Goal: Find specific page/section: Locate a particular part of the current website

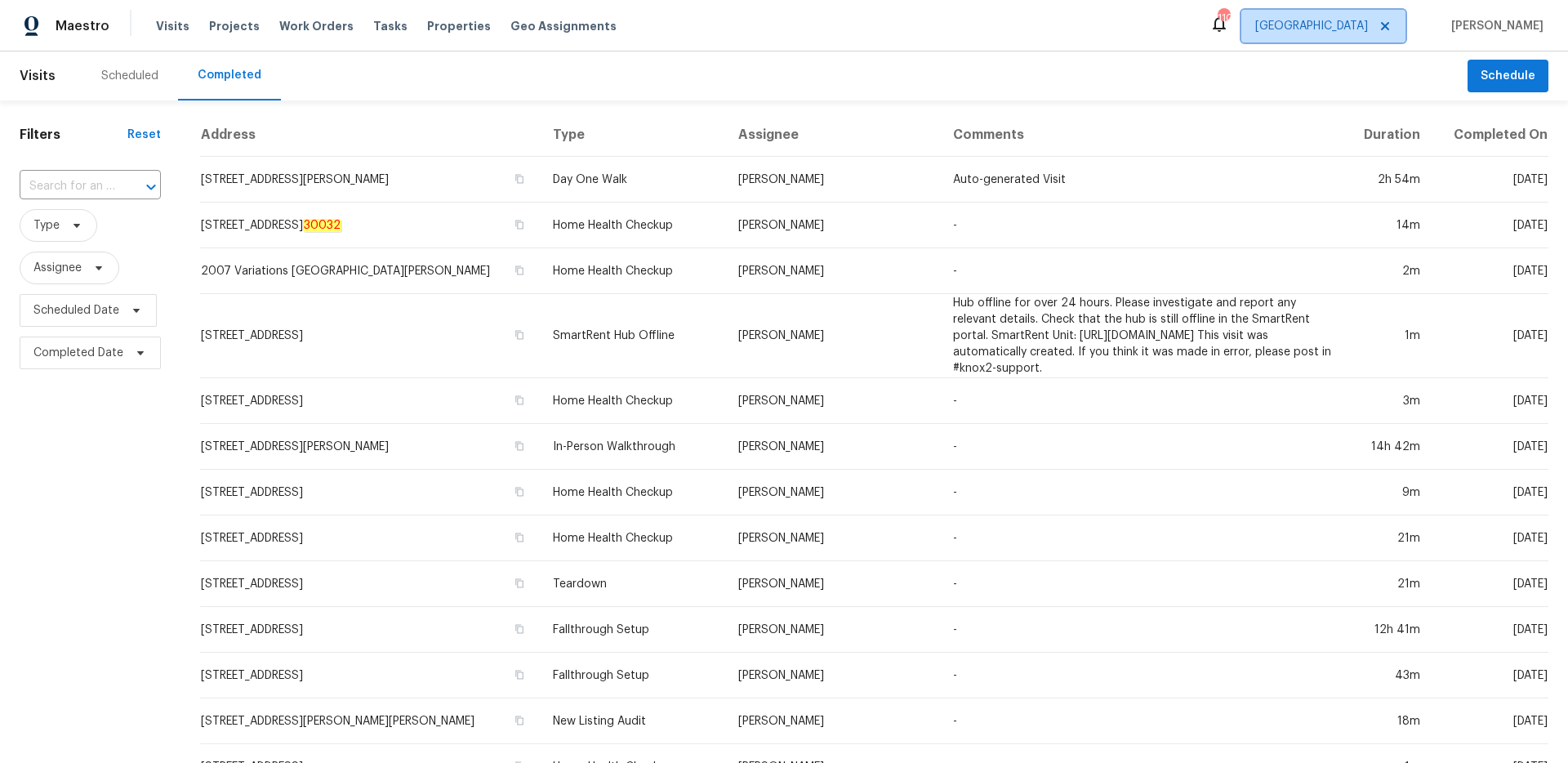
click at [1374, 37] on span "[GEOGRAPHIC_DATA]" at bounding box center [1324, 25] width 164 height 33
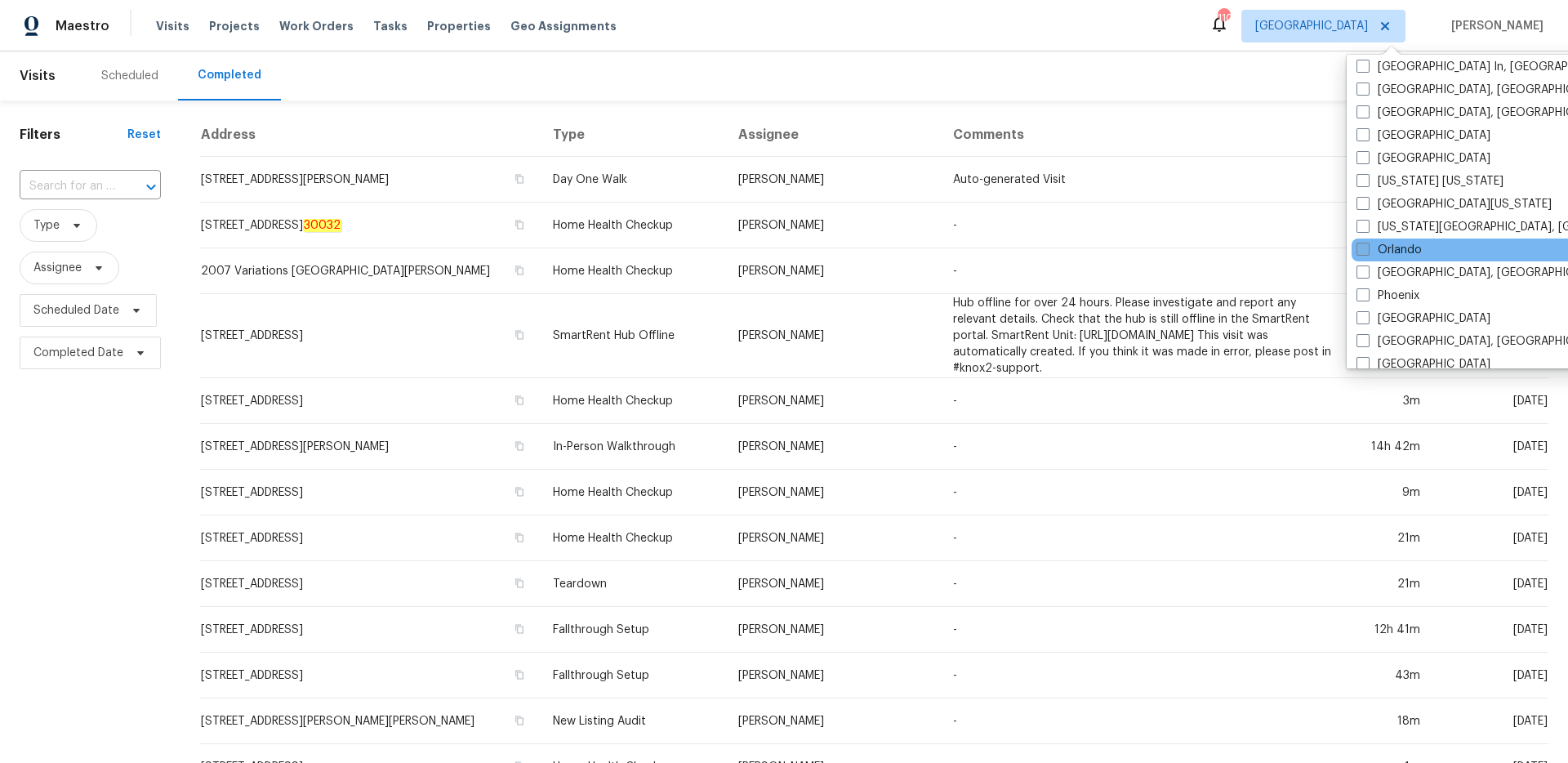
scroll to position [756, 0]
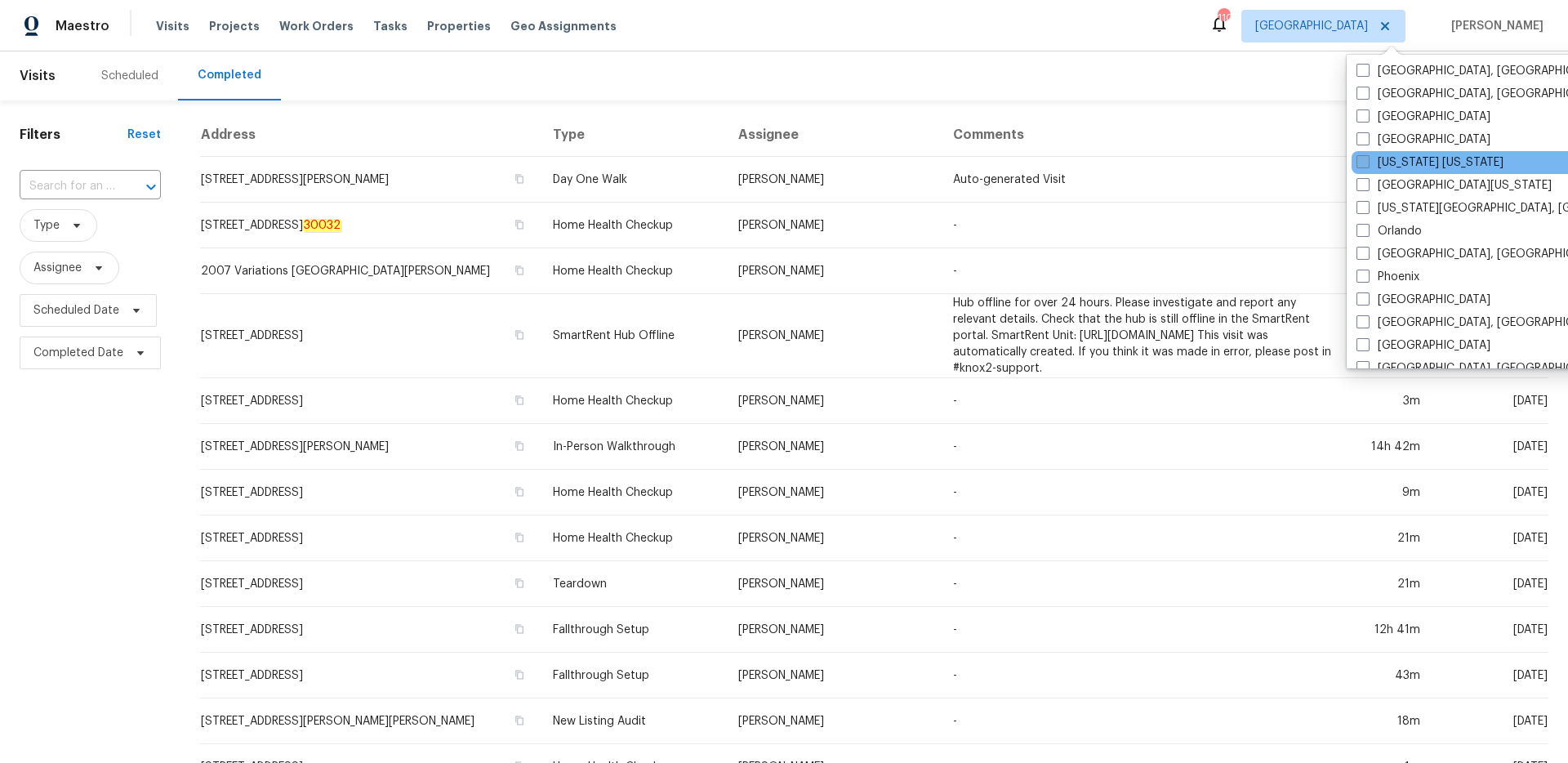
click at [1367, 162] on span at bounding box center [1364, 162] width 13 height 13
click at [1367, 162] on input "[US_STATE] [US_STATE]" at bounding box center [1362, 159] width 10 height 10
checkbox input "true"
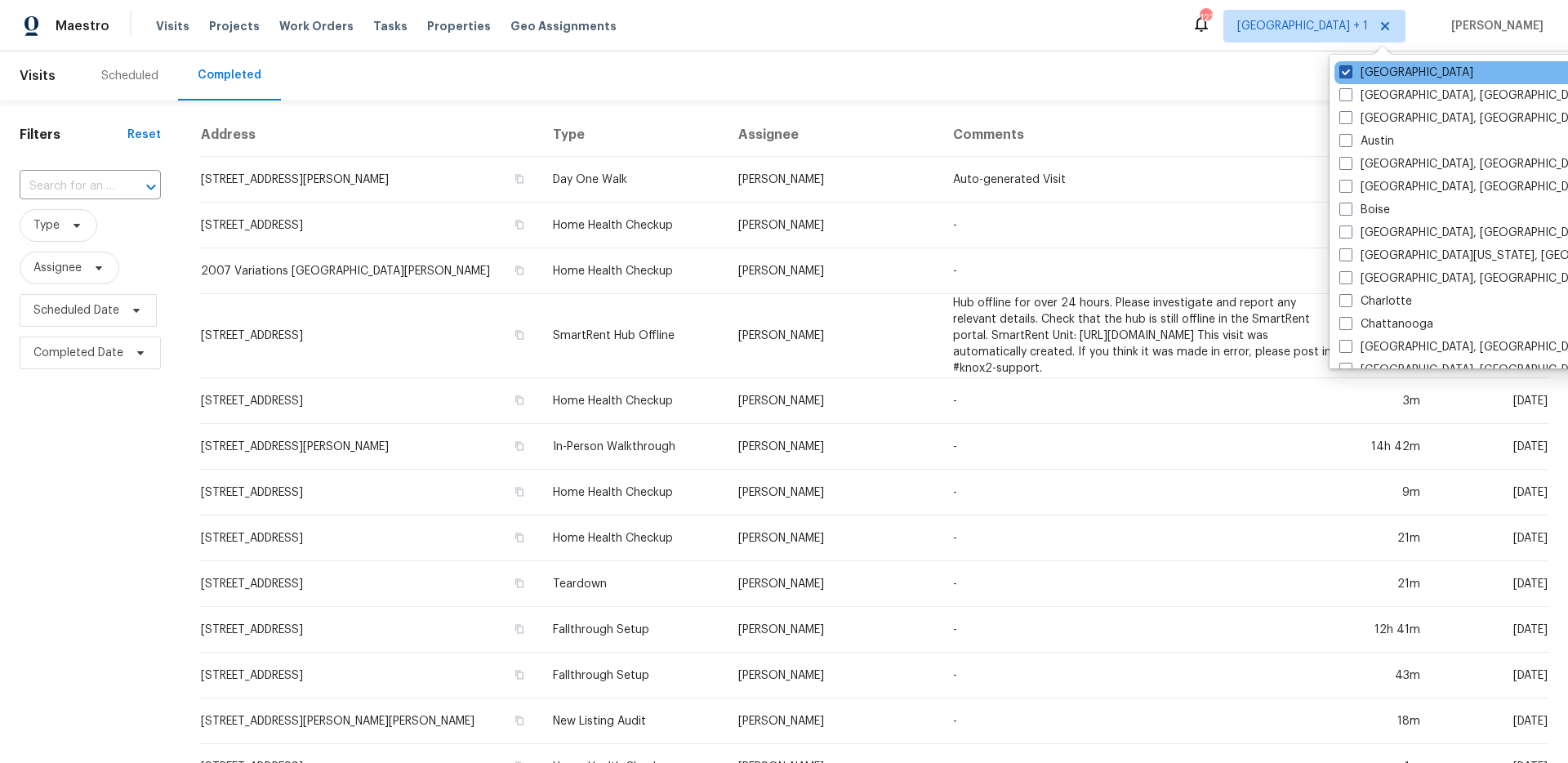
click at [1368, 80] on label "[GEOGRAPHIC_DATA]" at bounding box center [1407, 72] width 134 height 16
click at [1350, 75] on input "[GEOGRAPHIC_DATA]" at bounding box center [1345, 69] width 10 height 10
checkbox input "false"
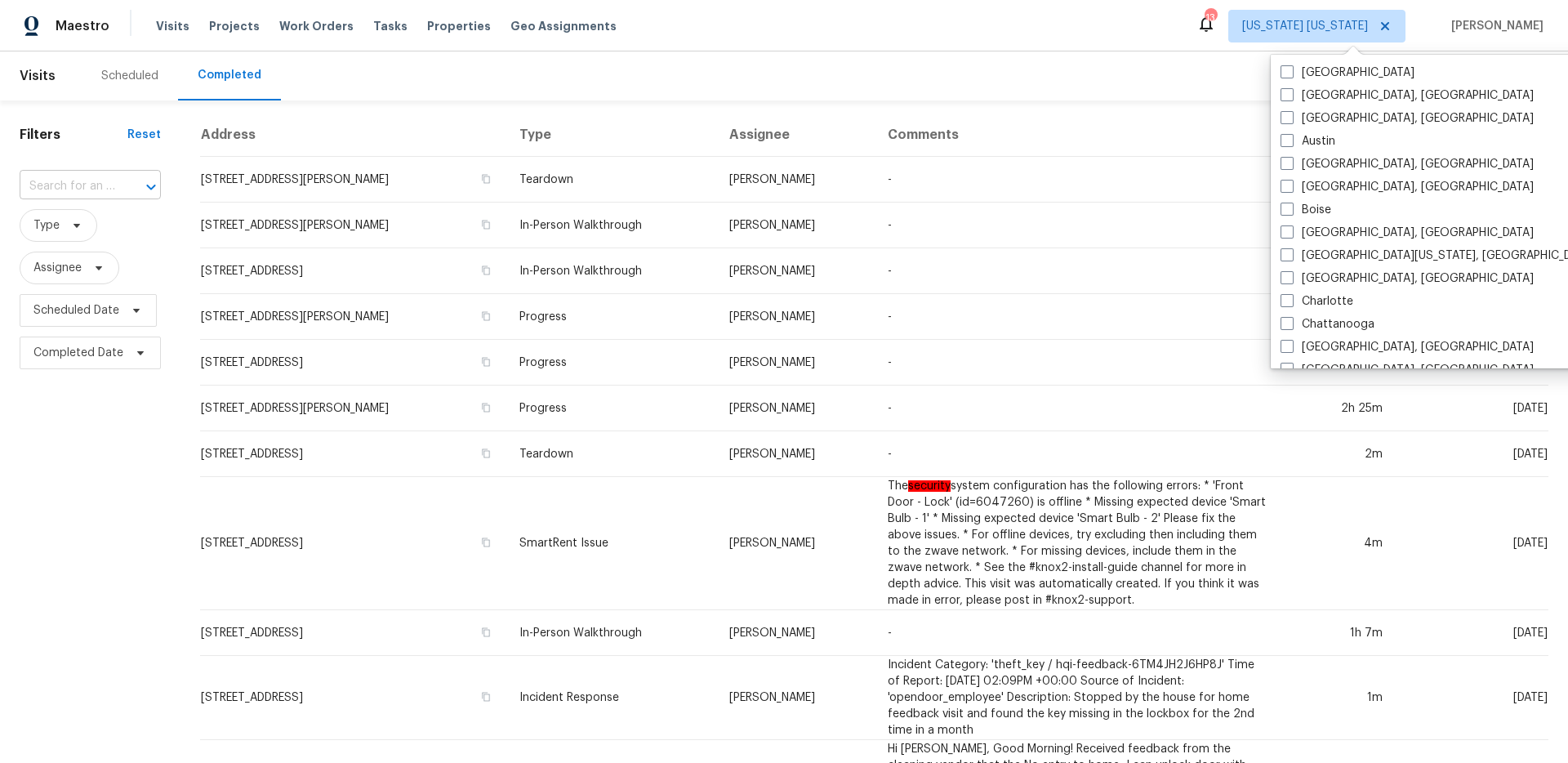
click at [100, 191] on input "text" at bounding box center [67, 187] width 95 height 25
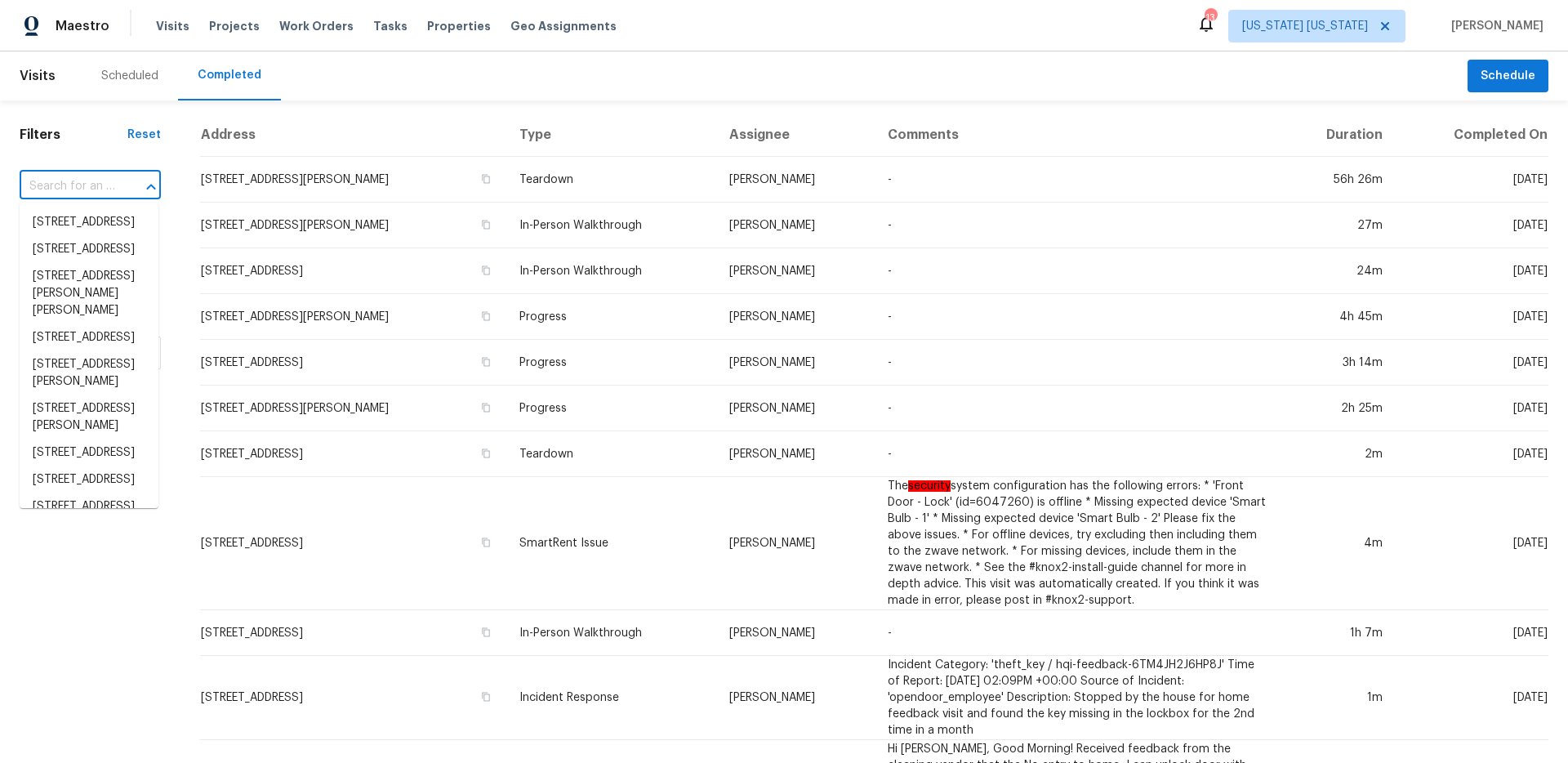
paste input "375 Old Willets Path"
type input "375 Old Willets Path"
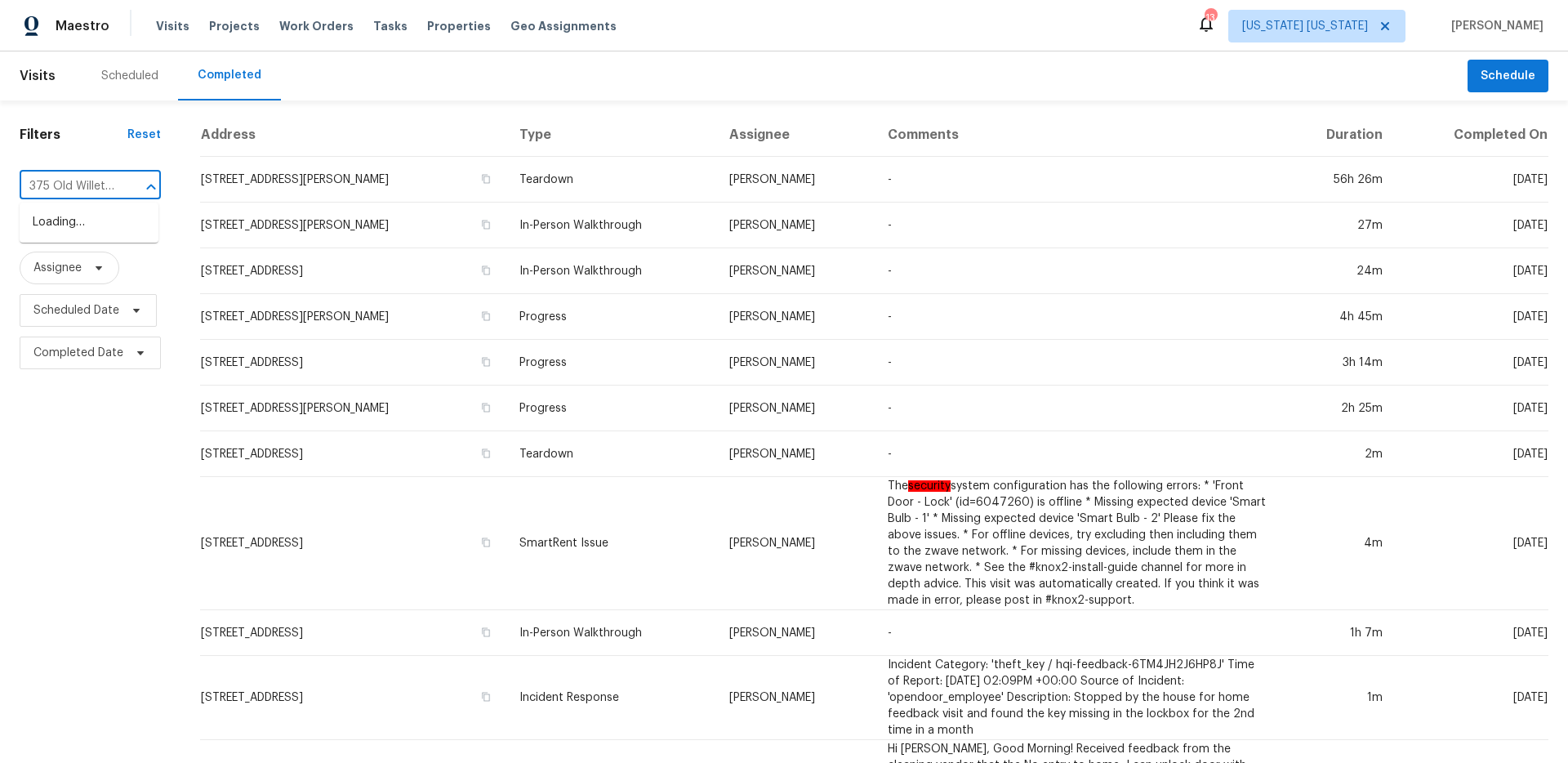
scroll to position [0, 23]
click at [103, 218] on li "[STREET_ADDRESS]" at bounding box center [89, 222] width 139 height 27
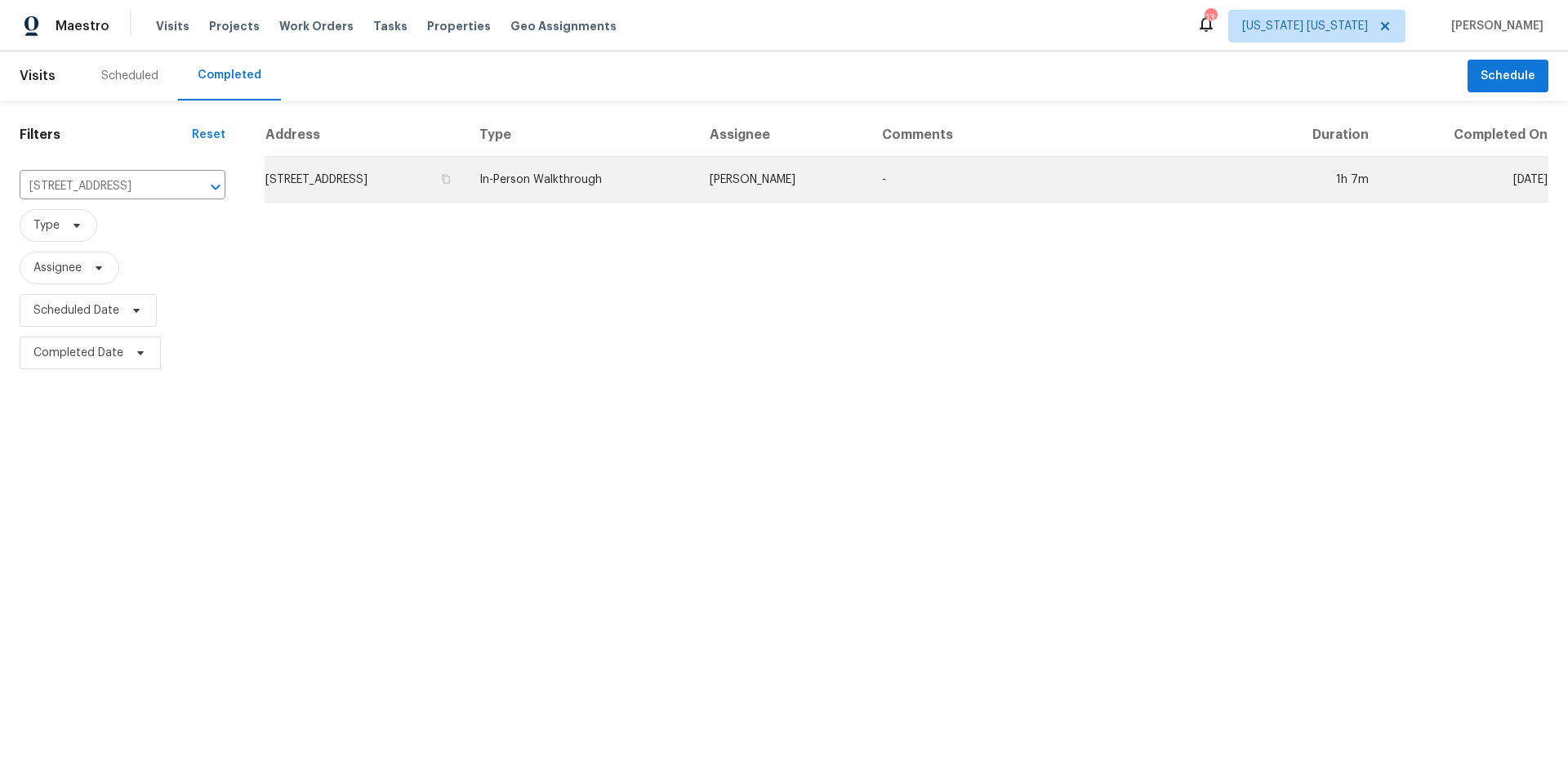
click at [466, 191] on td "[STREET_ADDRESS]" at bounding box center [366, 179] width 202 height 46
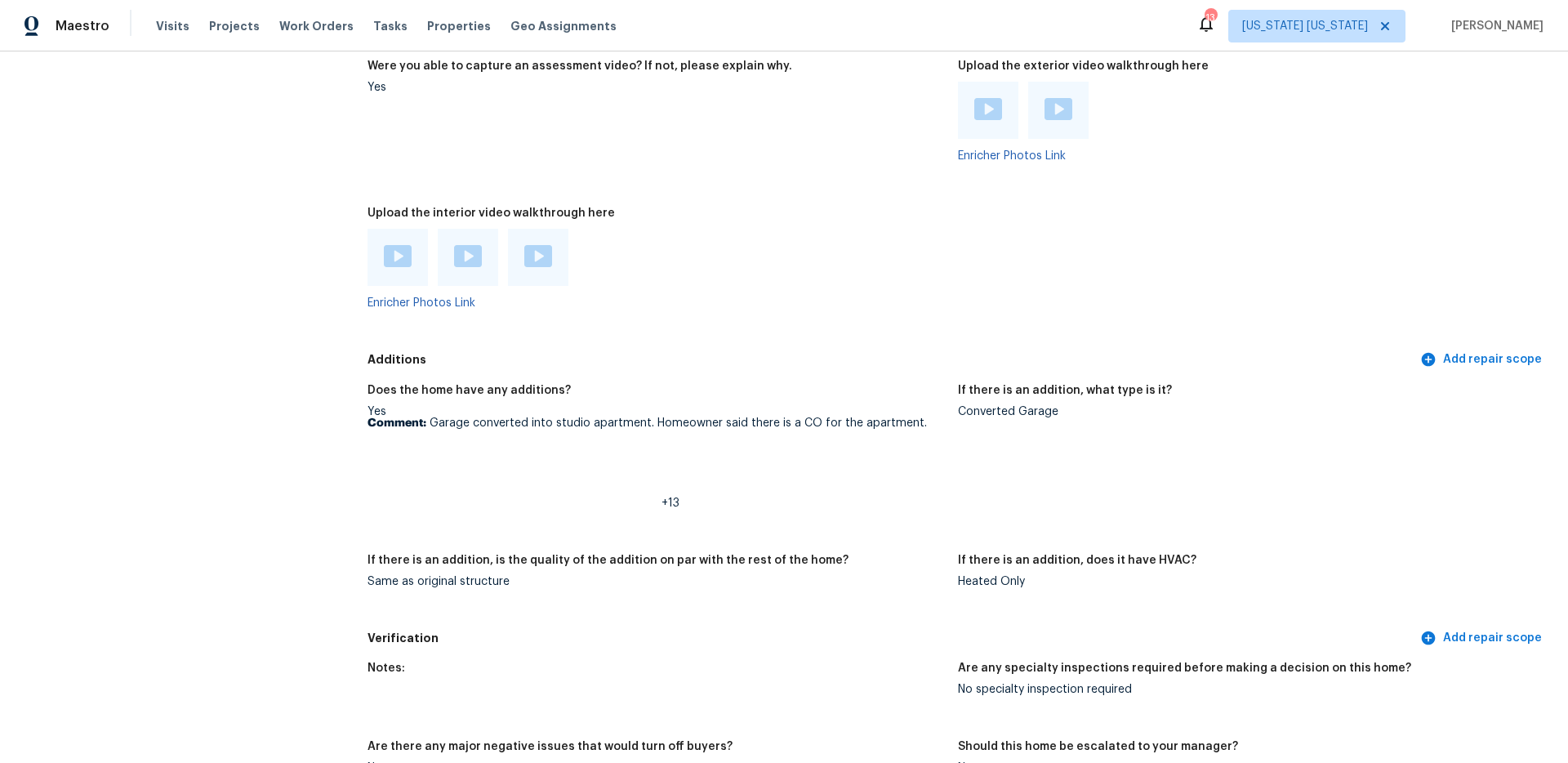
scroll to position [3531, 0]
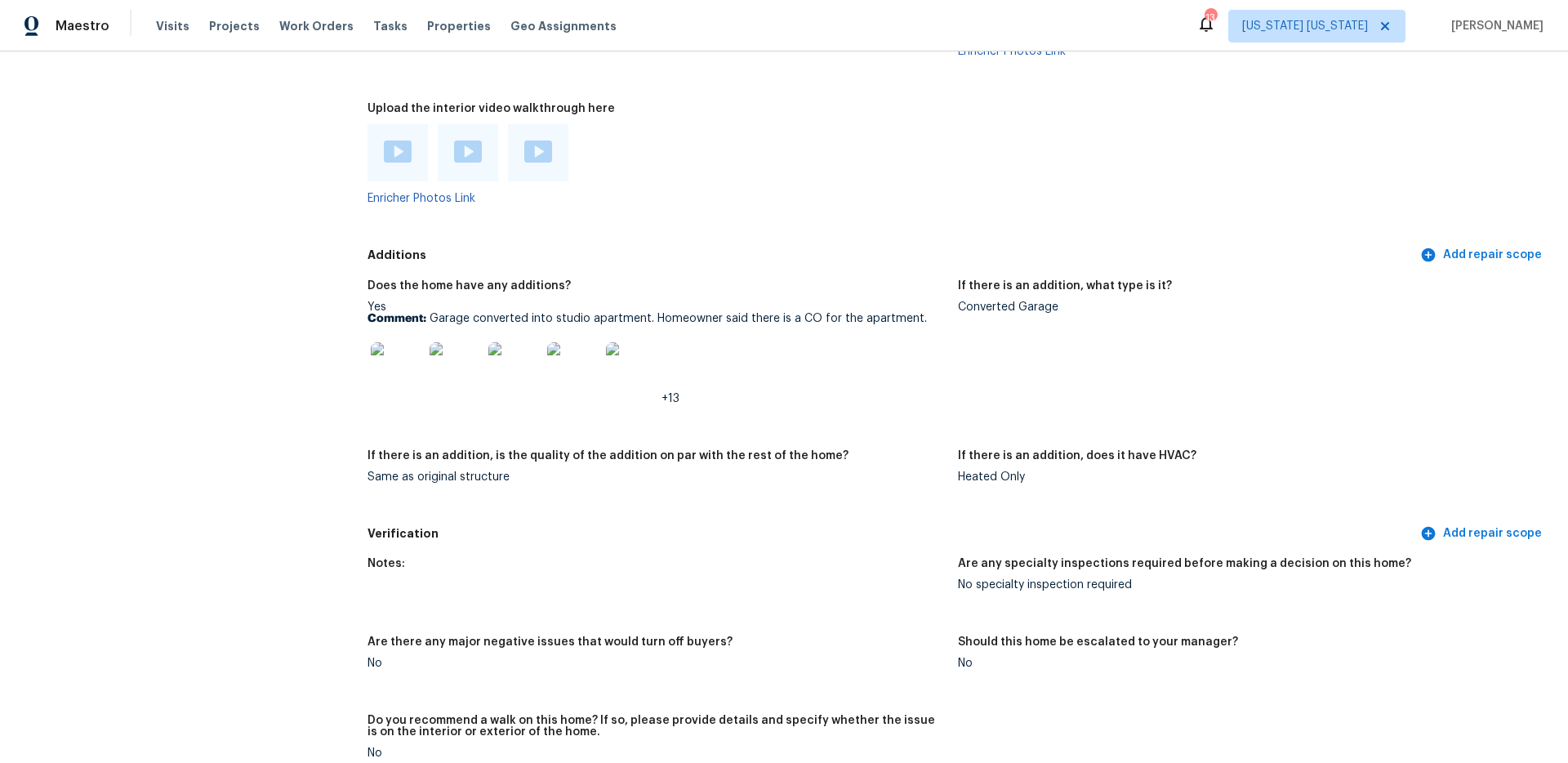
click at [391, 370] on img at bounding box center [397, 367] width 52 height 52
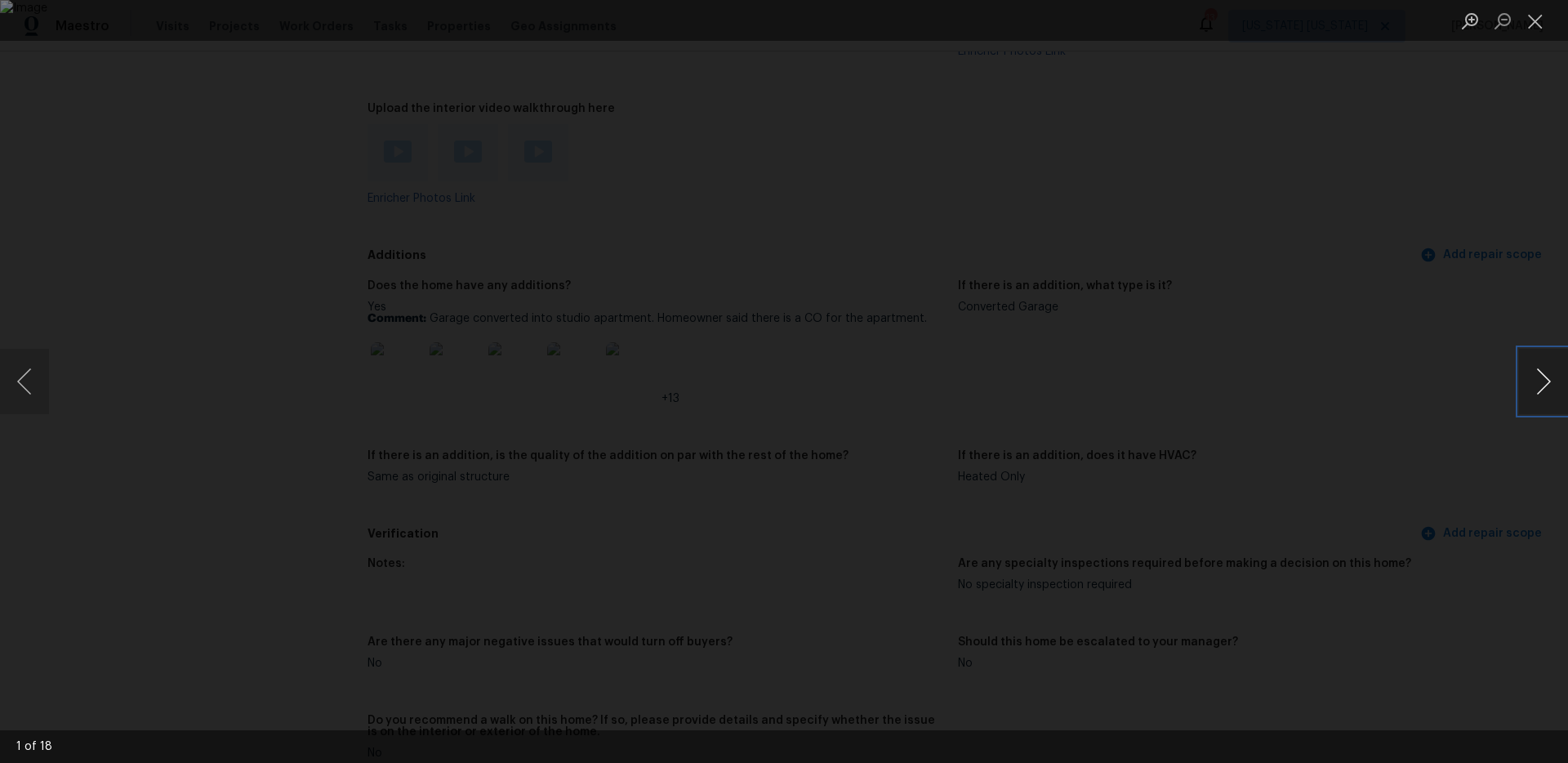
click at [1527, 387] on button "Next image" at bounding box center [1544, 381] width 49 height 65
click at [1535, 386] on button "Next image" at bounding box center [1544, 381] width 49 height 65
click at [1534, 386] on button "Next image" at bounding box center [1544, 381] width 49 height 65
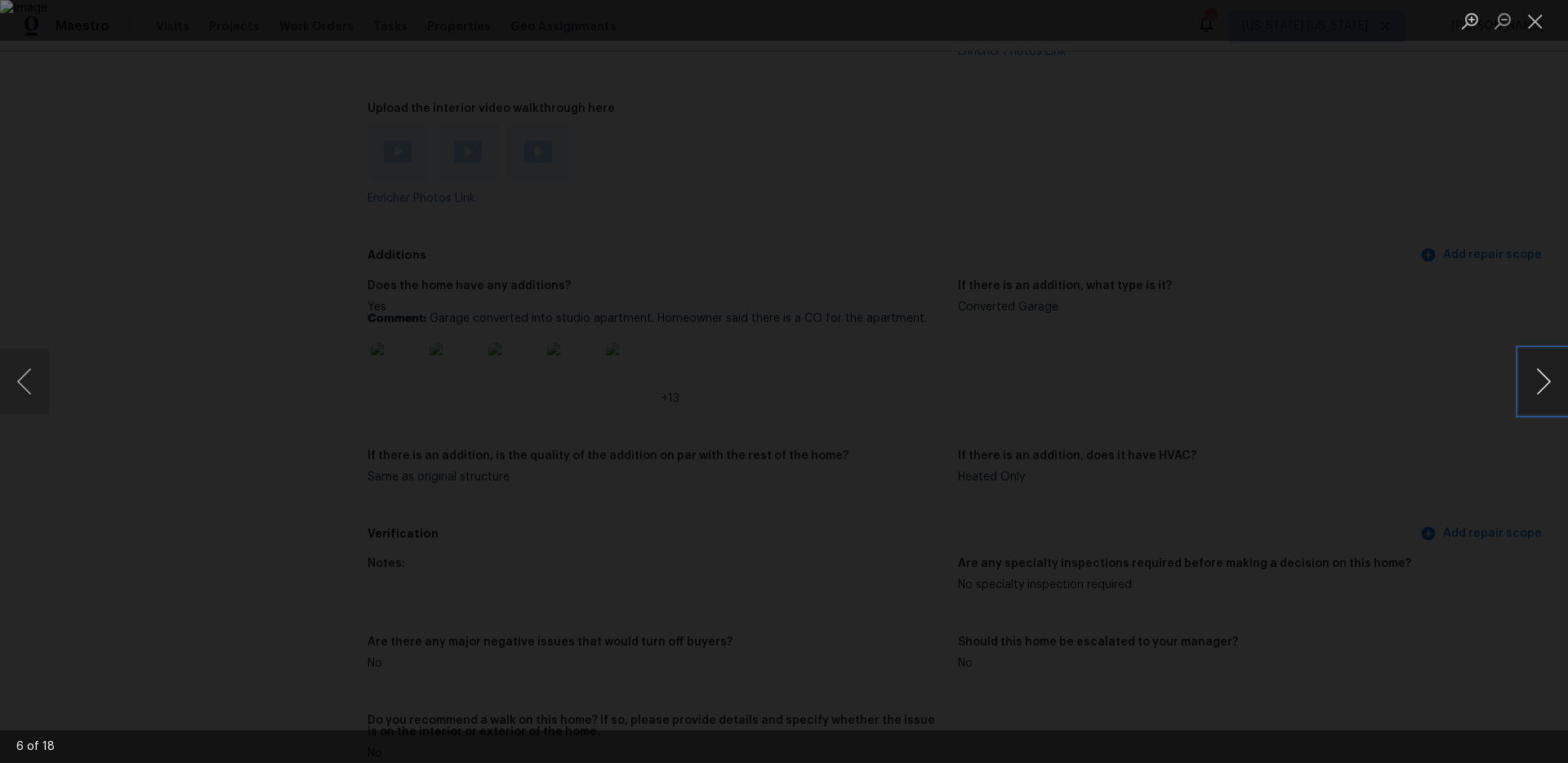
click at [1534, 386] on button "Next image" at bounding box center [1544, 381] width 49 height 65
click at [1534, 21] on button "Close lightbox" at bounding box center [1535, 21] width 33 height 28
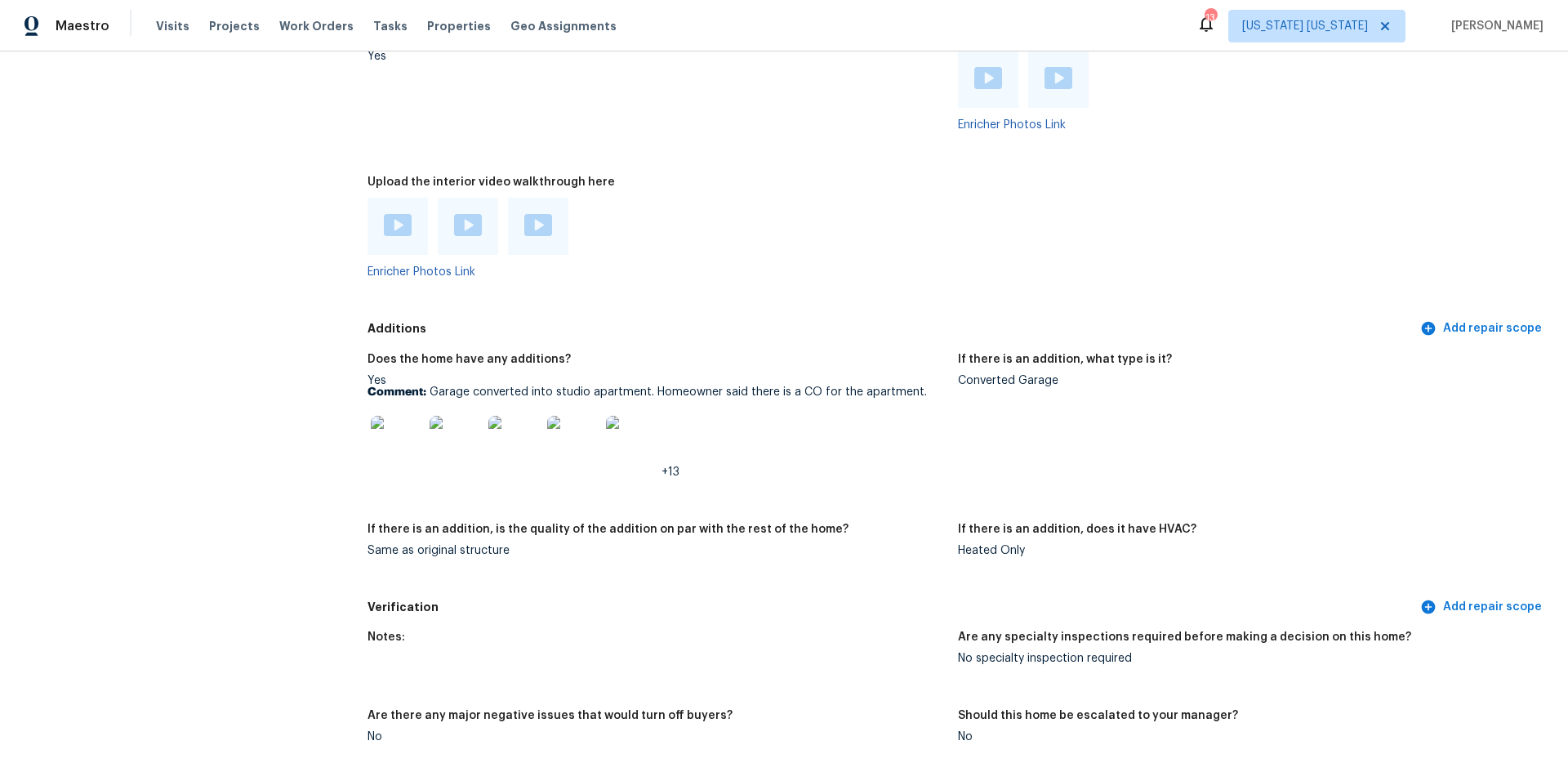
scroll to position [3386, 0]
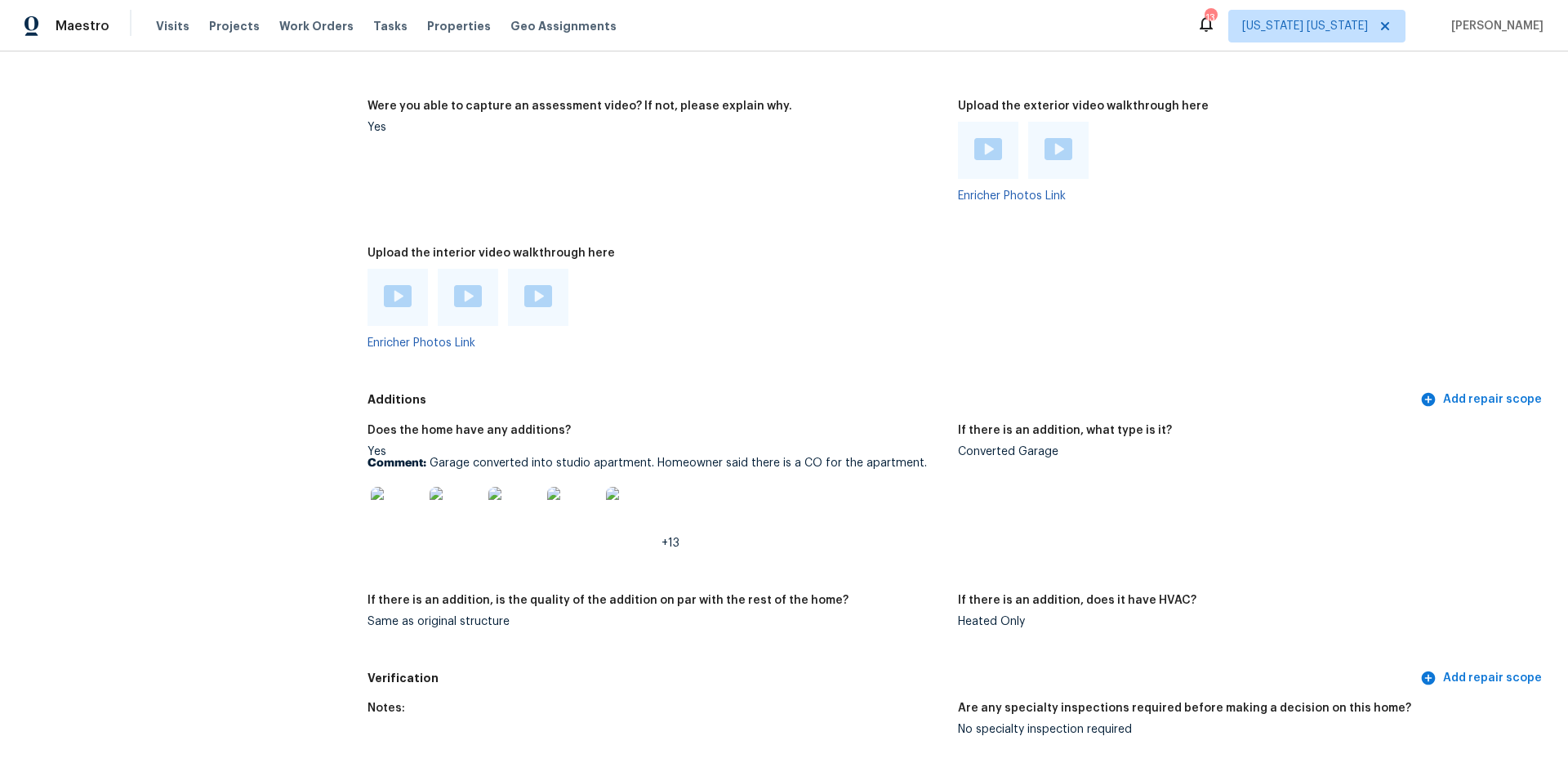
click at [399, 285] on img at bounding box center [397, 296] width 27 height 22
click at [482, 282] on div at bounding box center [468, 297] width 60 height 57
click at [477, 285] on img at bounding box center [467, 296] width 27 height 22
click at [543, 285] on img at bounding box center [538, 296] width 27 height 22
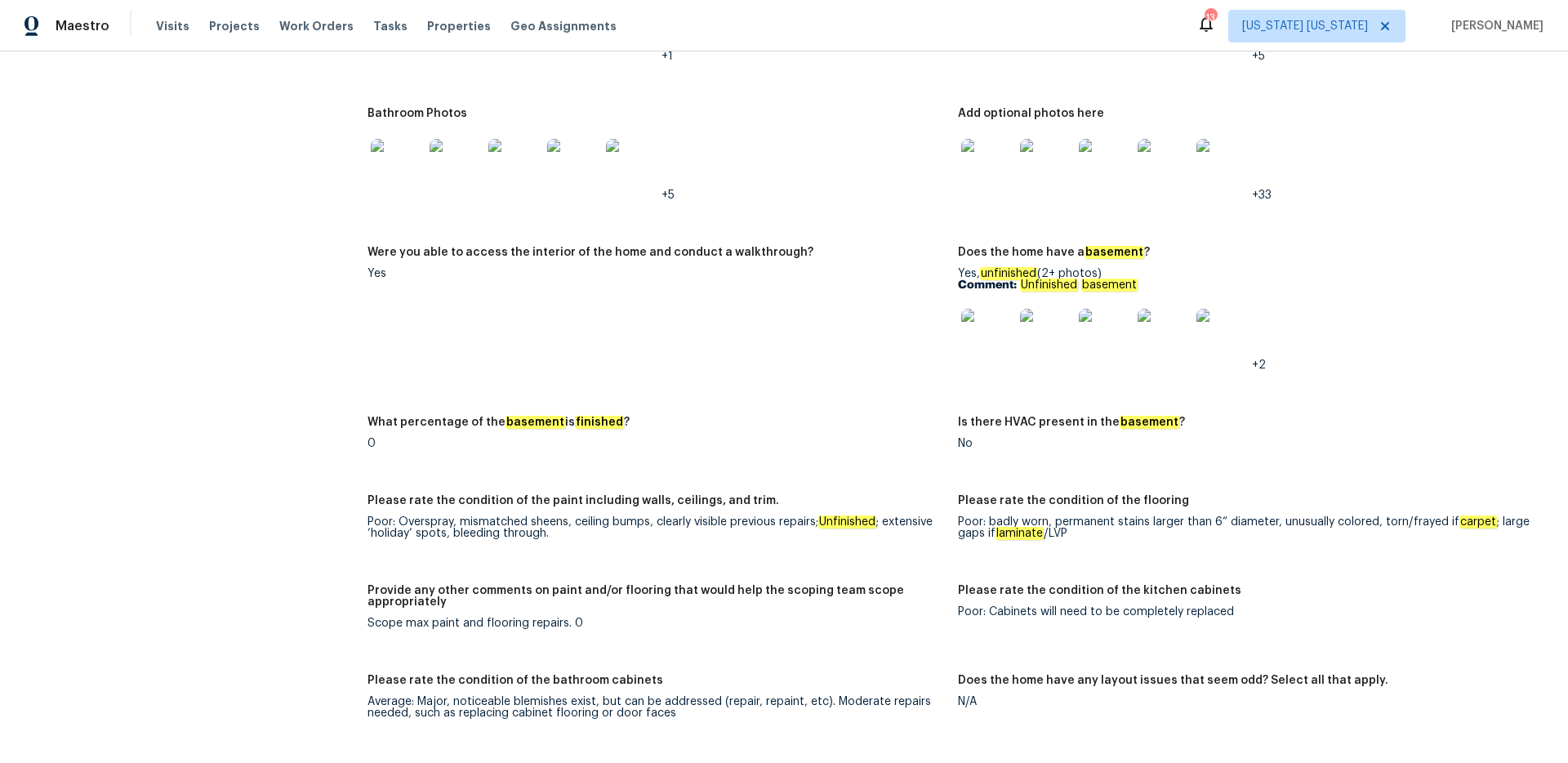
scroll to position [2934, 0]
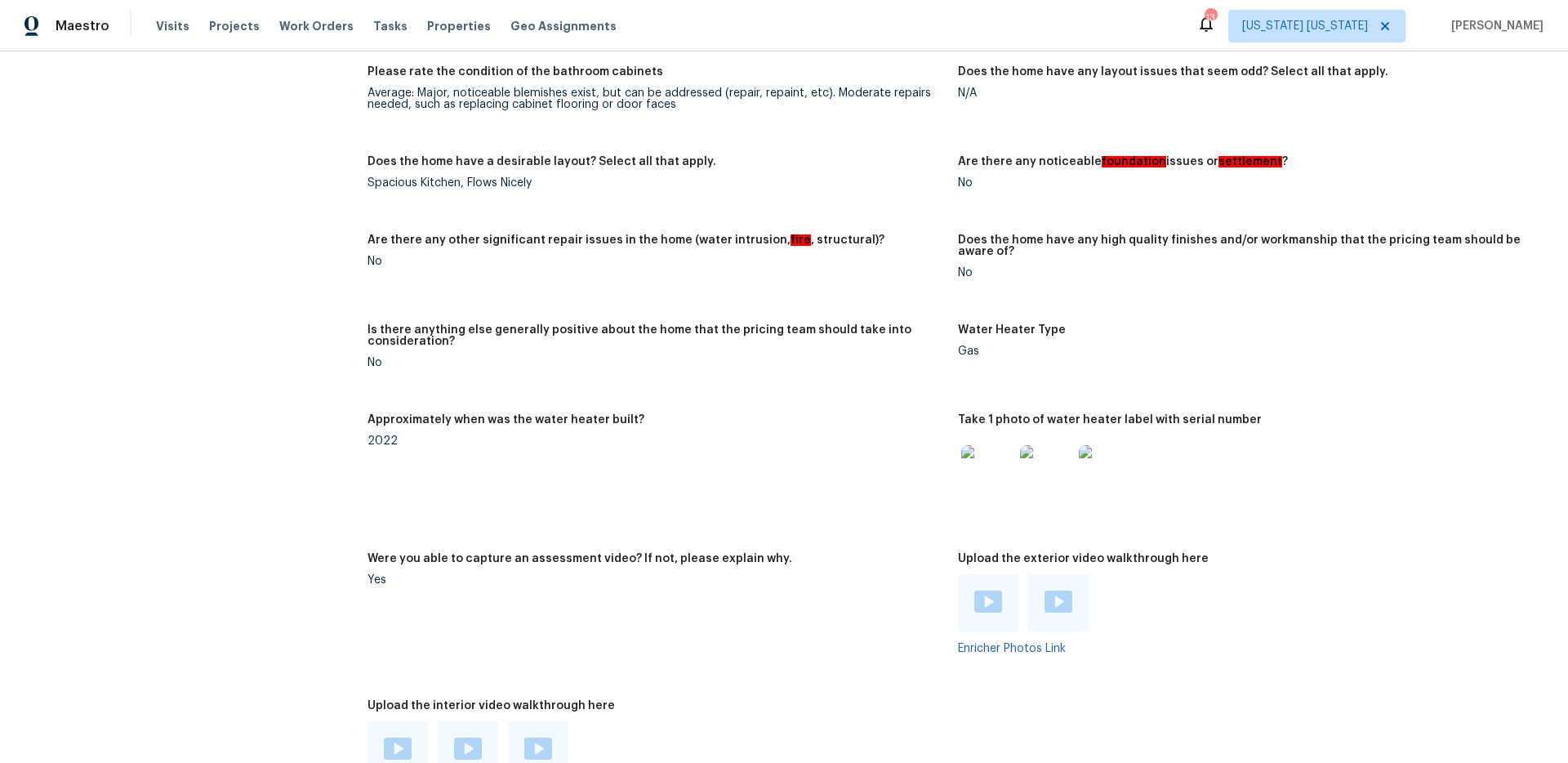
click at [974, 591] on img at bounding box center [988, 601] width 27 height 22
click at [1045, 591] on img at bounding box center [1058, 601] width 27 height 22
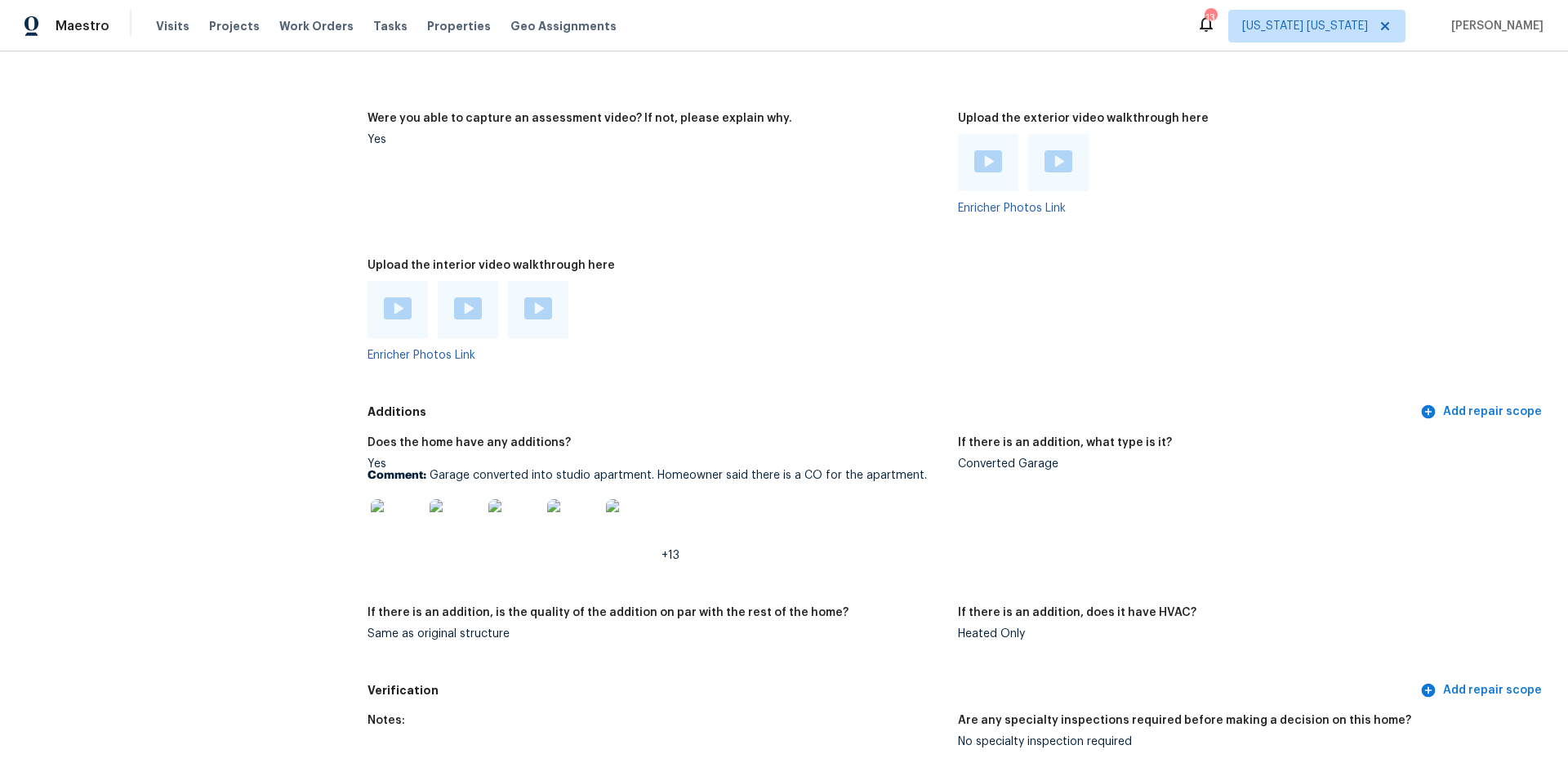
scroll to position [3513, 0]
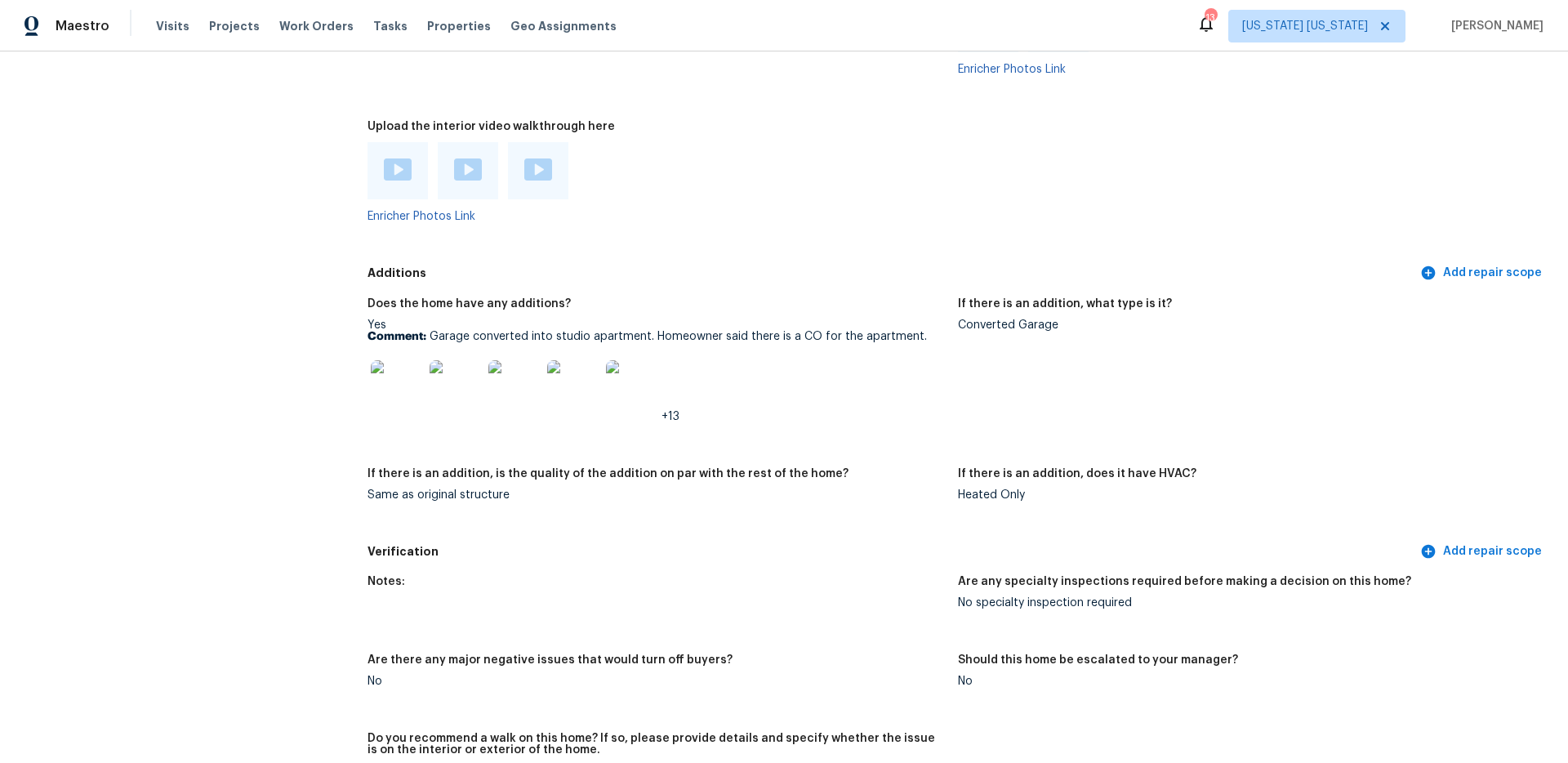
click at [399, 378] on img at bounding box center [397, 385] width 52 height 52
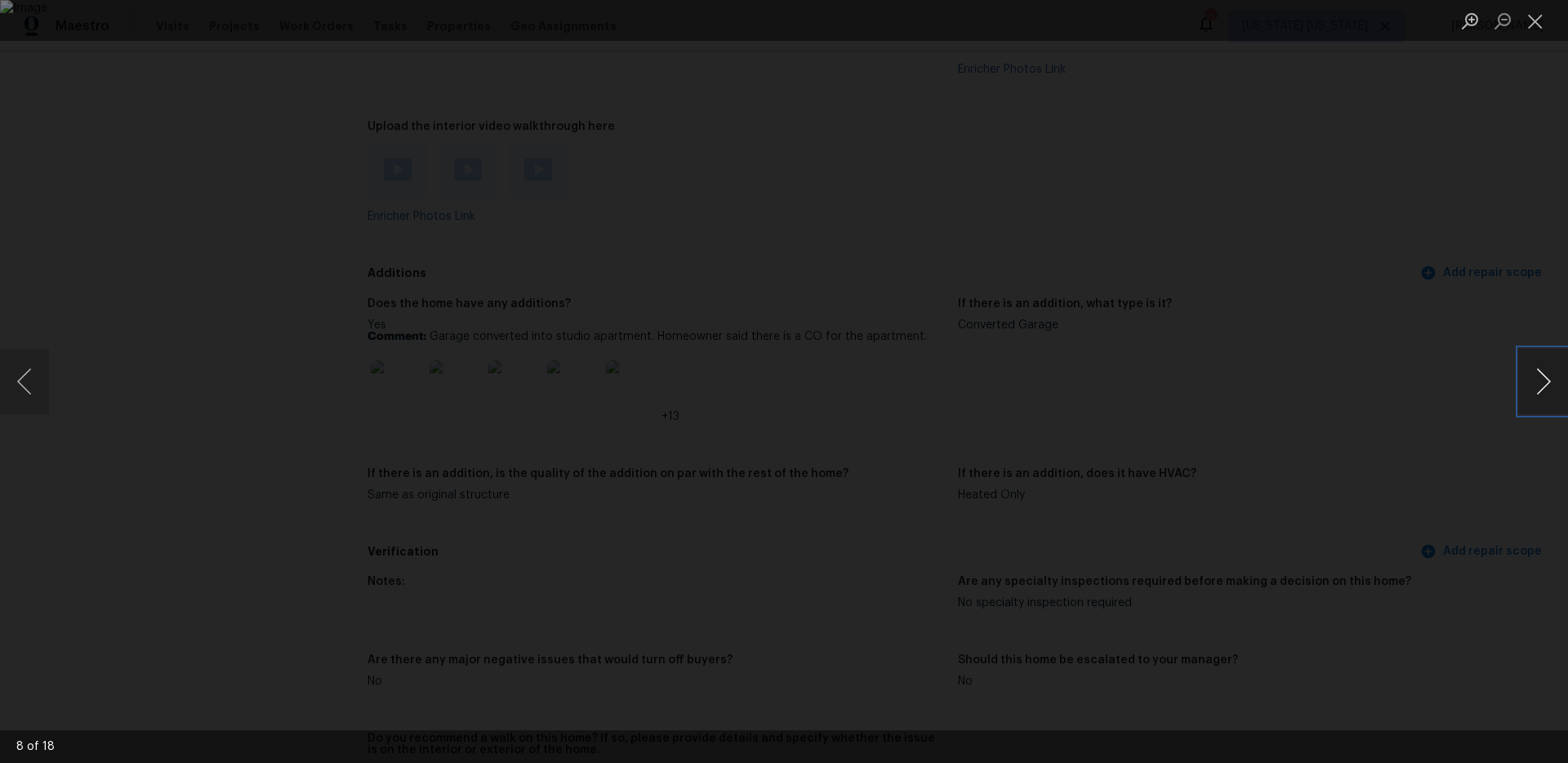
click at [1538, 385] on button "Next image" at bounding box center [1544, 381] width 49 height 65
click at [1537, 385] on button "Next image" at bounding box center [1544, 381] width 49 height 65
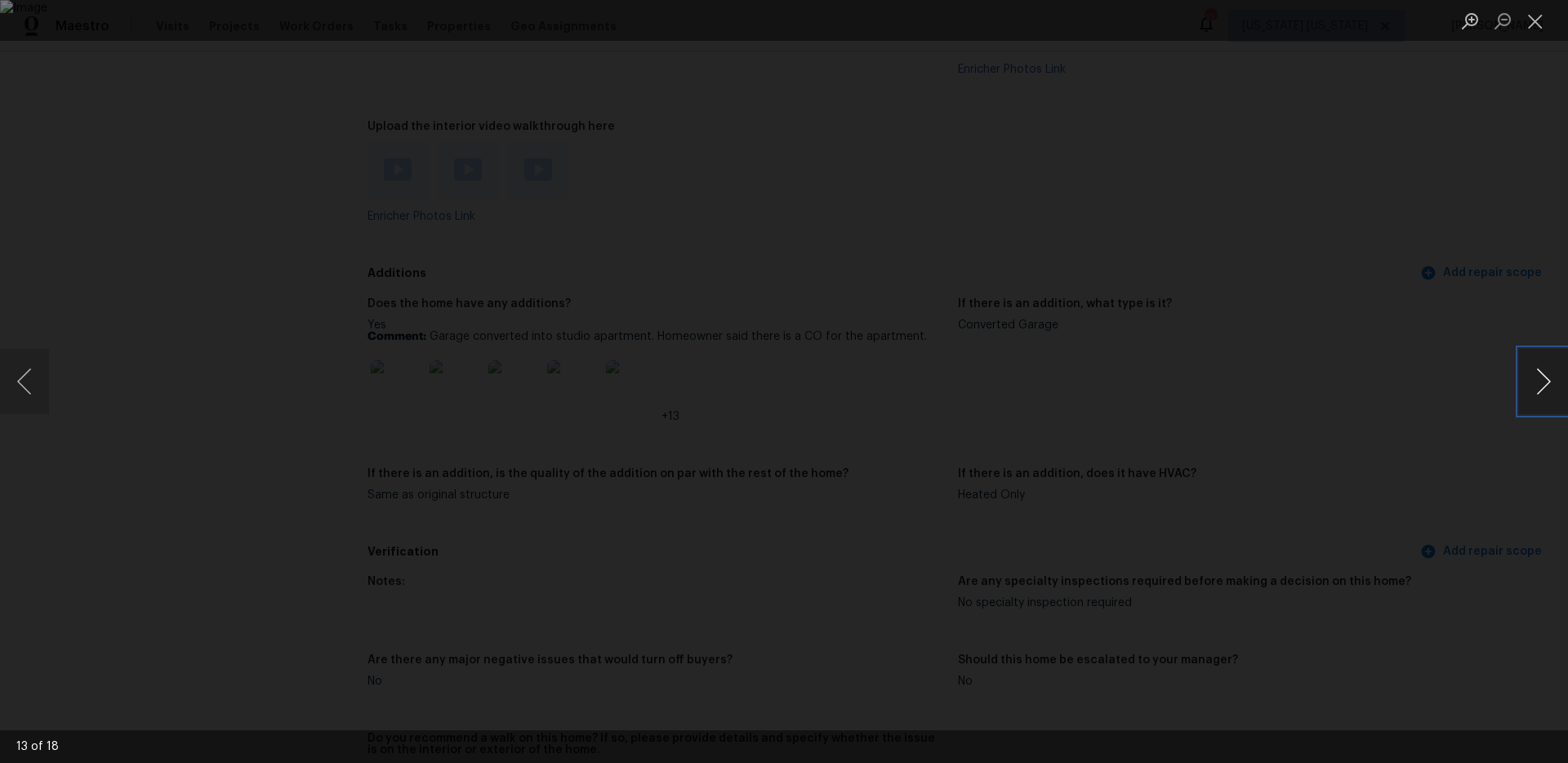
click at [1537, 385] on button "Next image" at bounding box center [1544, 381] width 49 height 65
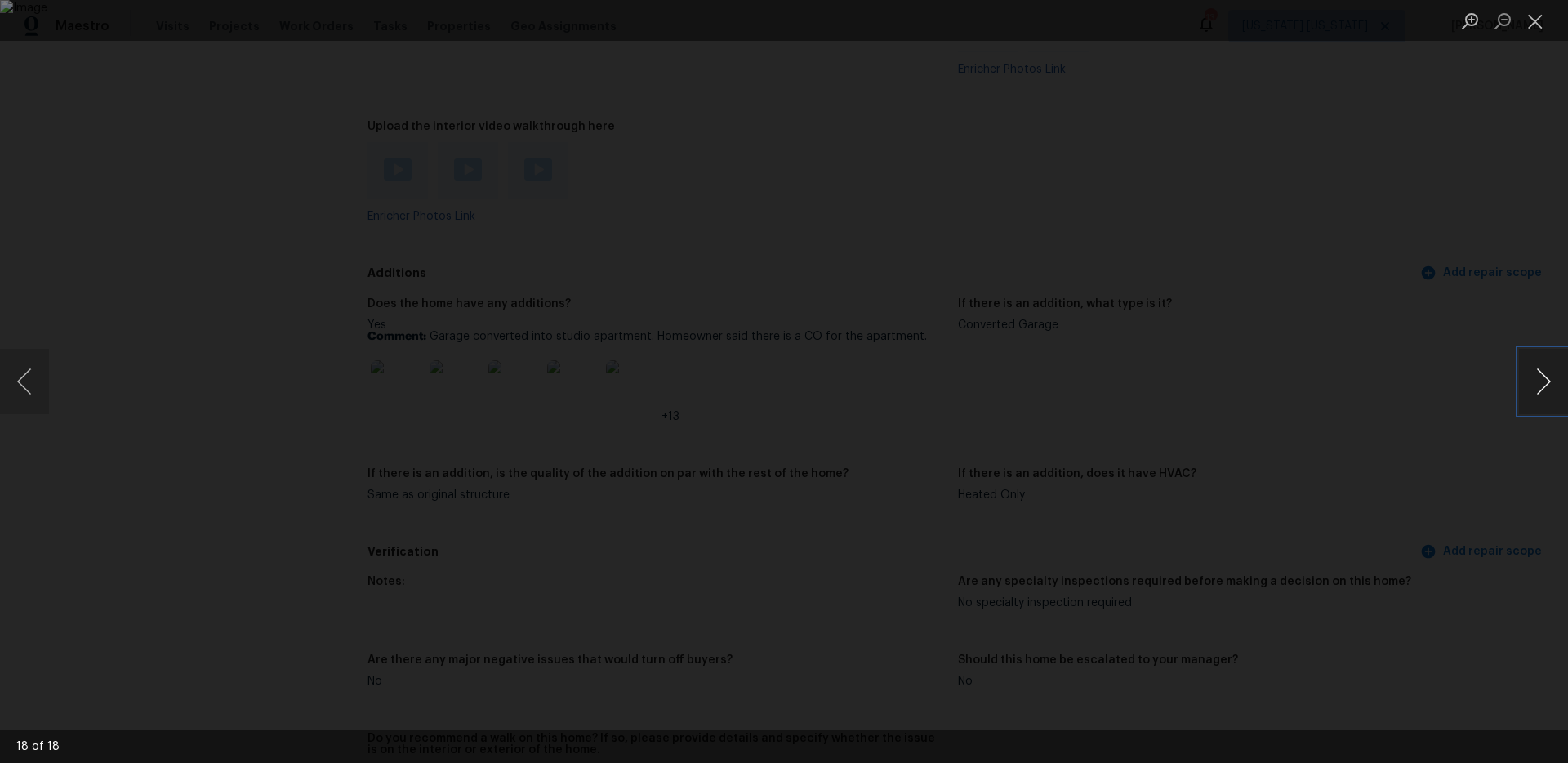
click at [1537, 385] on button "Next image" at bounding box center [1544, 381] width 49 height 65
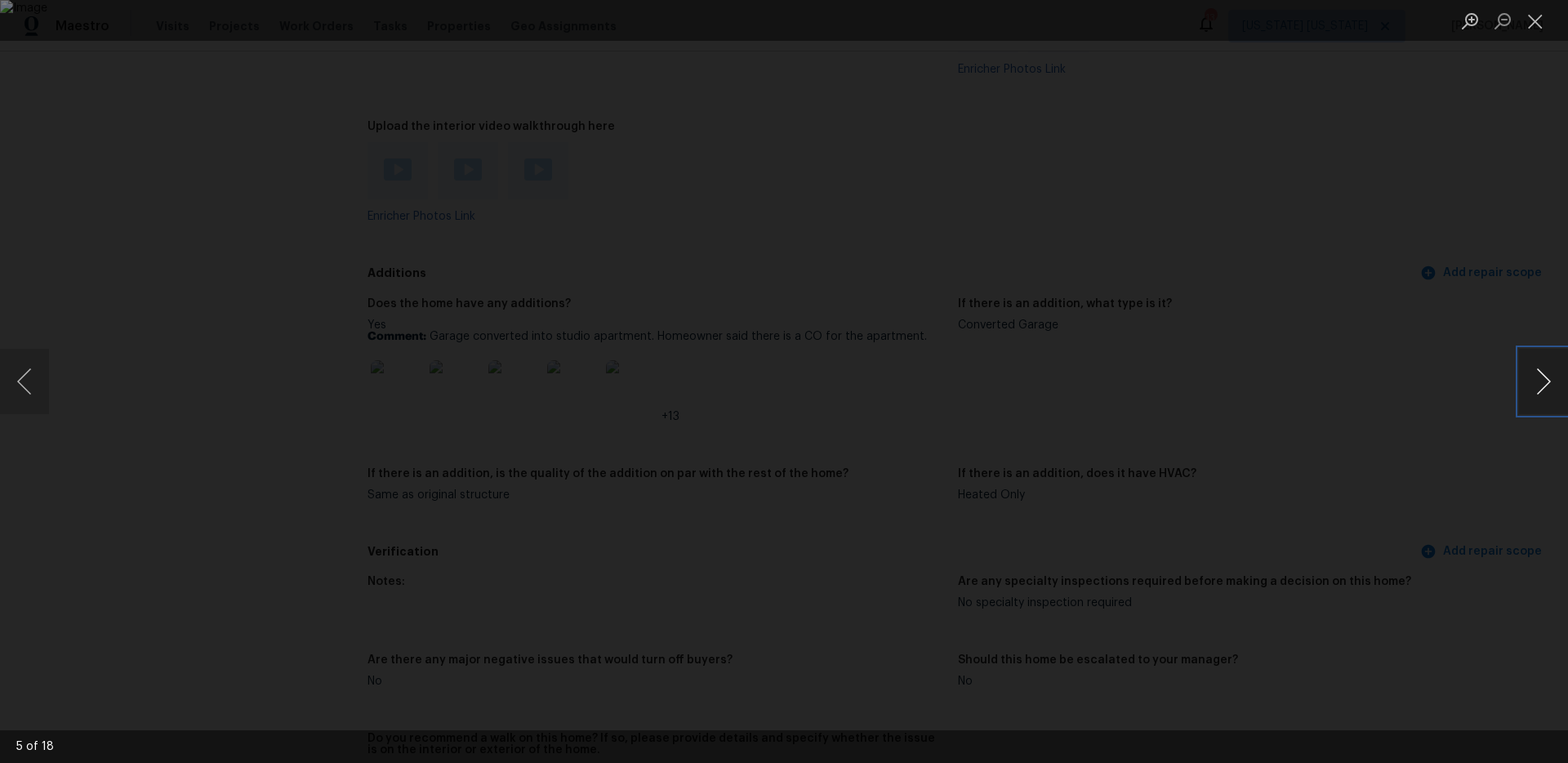
click at [1537, 385] on button "Next image" at bounding box center [1544, 381] width 49 height 65
click at [1542, 26] on button "Close lightbox" at bounding box center [1535, 21] width 33 height 28
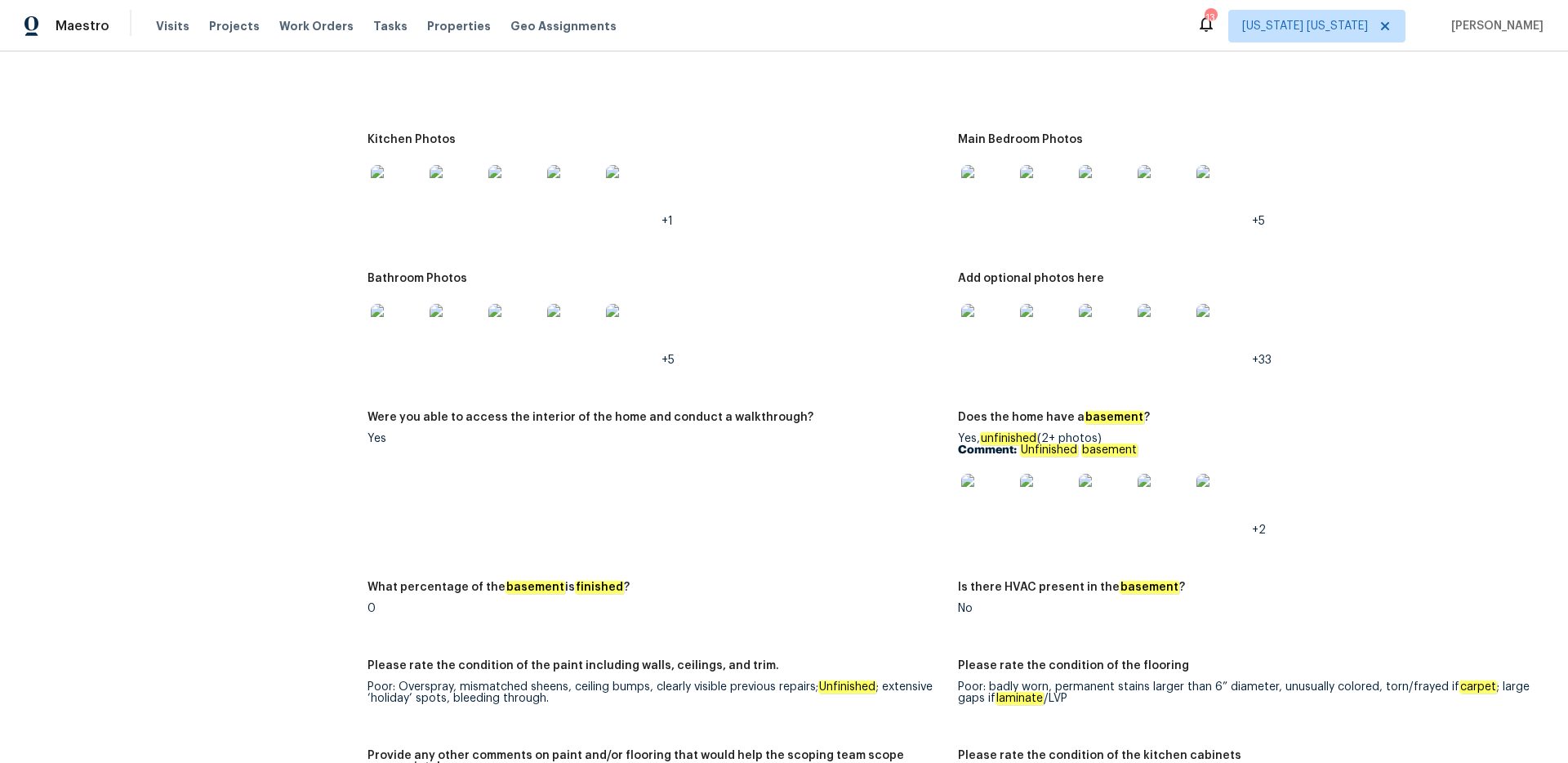
scroll to position [2192, 0]
